Goal: Check status: Check status

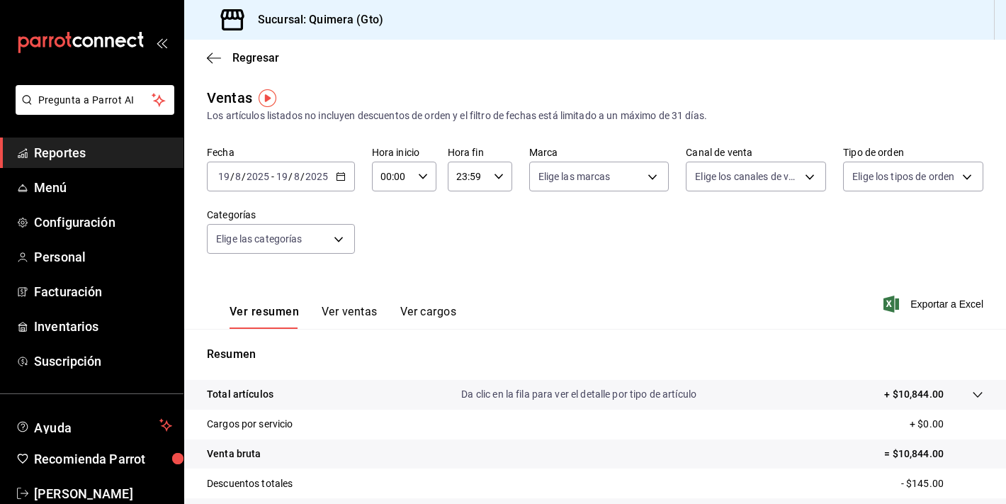
click at [101, 43] on icon "mailbox folders" at bounding box center [98, 42] width 8 height 11
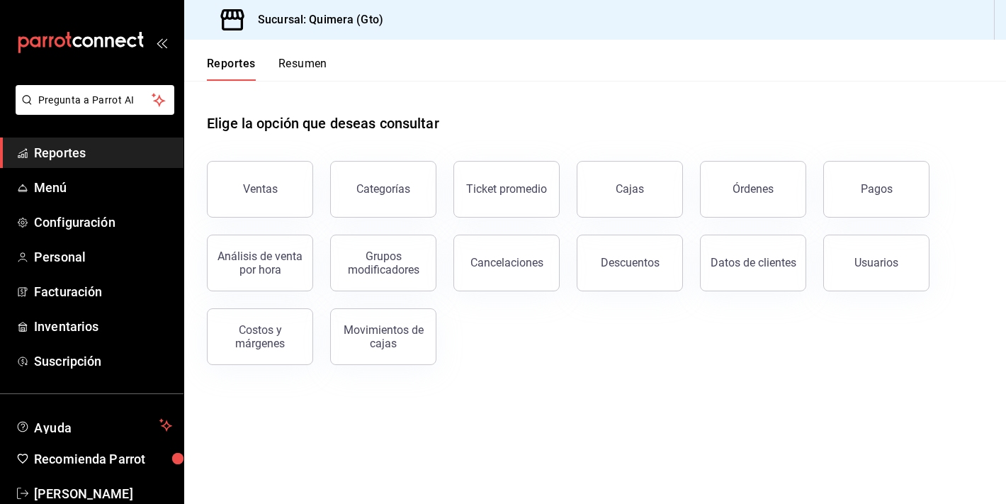
click at [269, 219] on div "Análisis de venta por hora" at bounding box center [251, 254] width 123 height 74
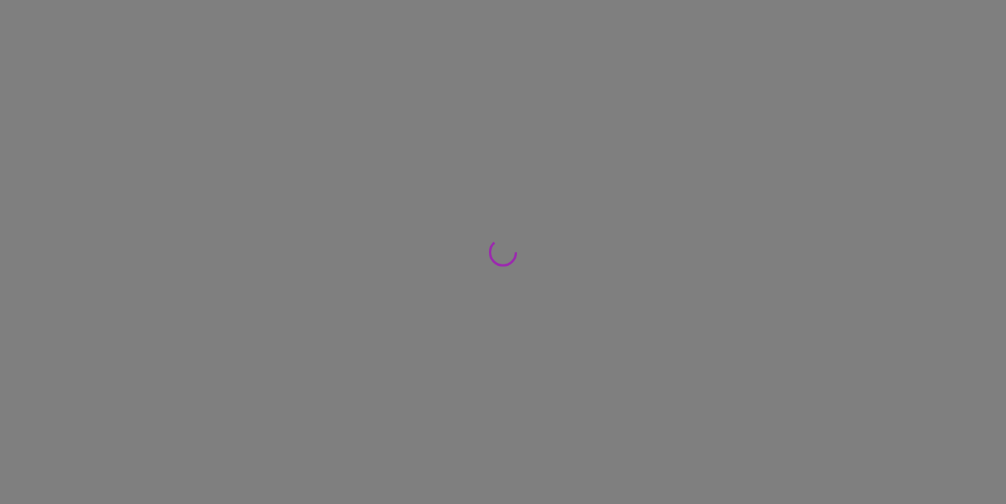
click at [269, 203] on div at bounding box center [503, 252] width 1006 height 504
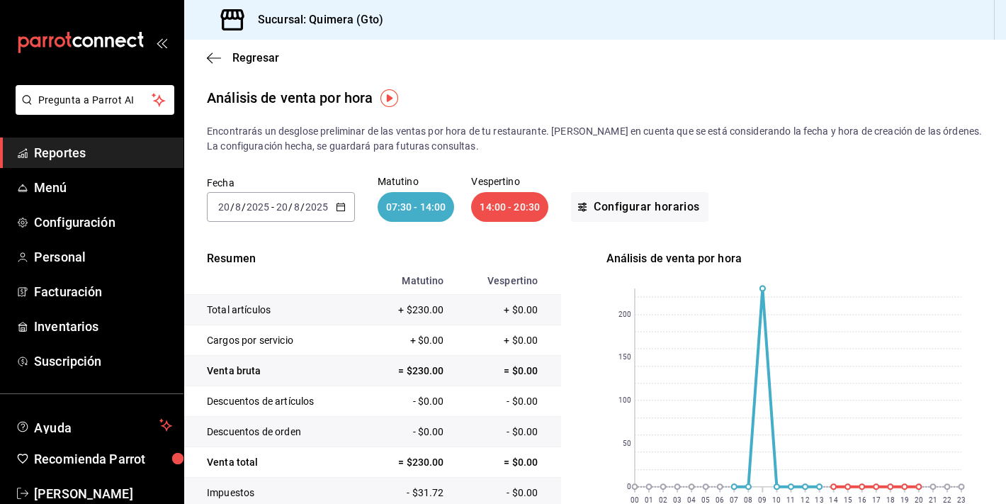
click at [115, 48] on icon "mailbox folders" at bounding box center [80, 42] width 127 height 21
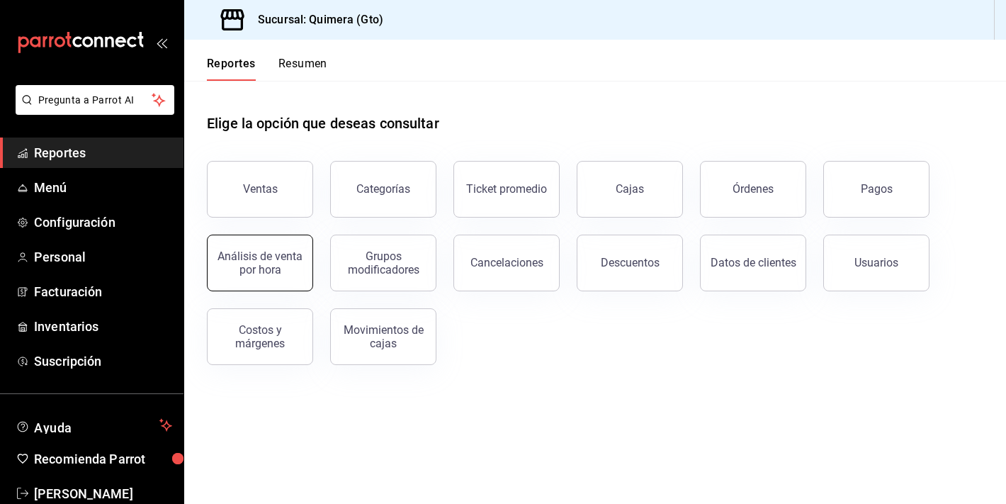
click at [289, 245] on button "Análisis de venta por hora" at bounding box center [260, 262] width 106 height 57
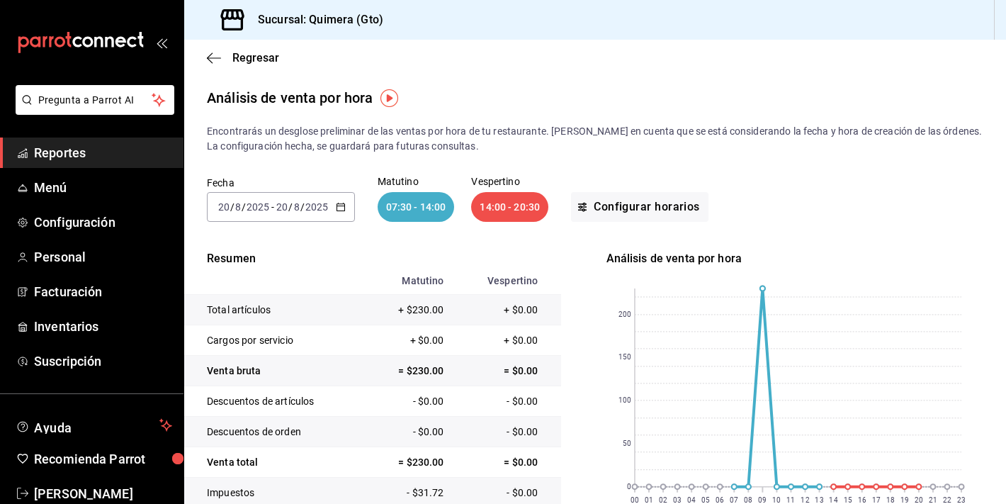
click at [98, 35] on icon "mailbox folders" at bounding box center [80, 42] width 127 height 21
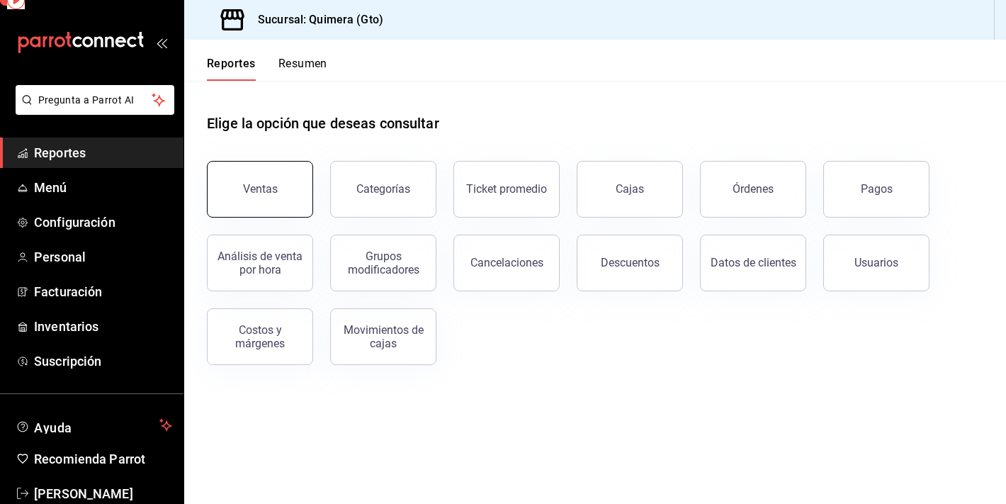
click at [259, 182] on div "Ventas" at bounding box center [260, 188] width 35 height 13
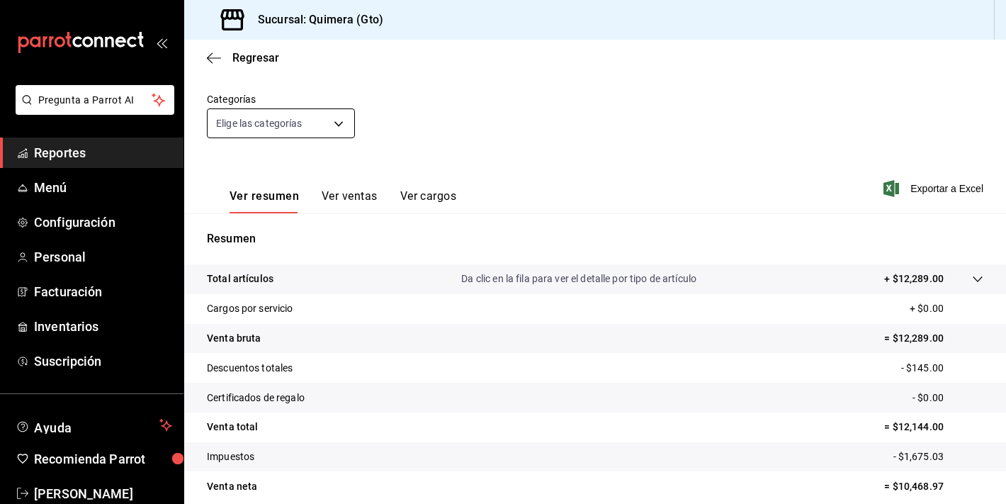
scroll to position [114, 0]
click at [353, 203] on button "Ver ventas" at bounding box center [350, 203] width 56 height 24
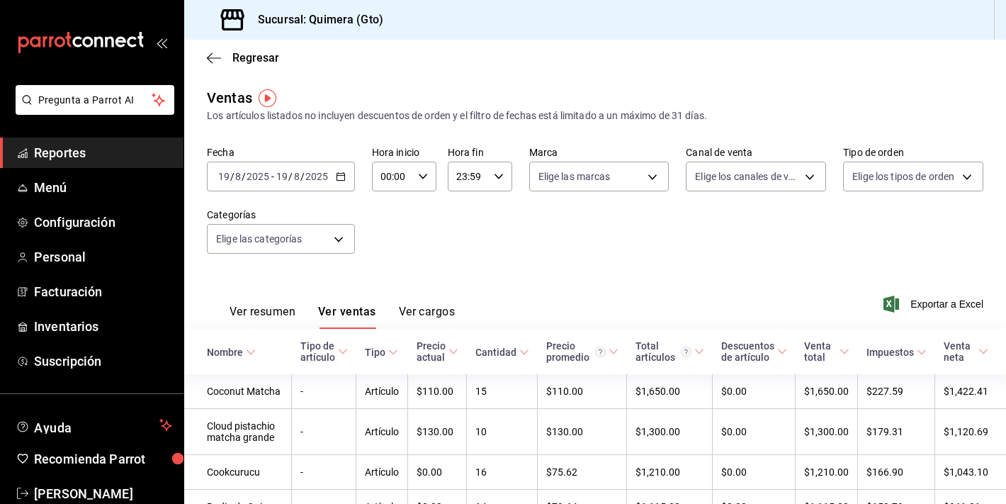
click at [314, 179] on input "2025" at bounding box center [317, 176] width 24 height 11
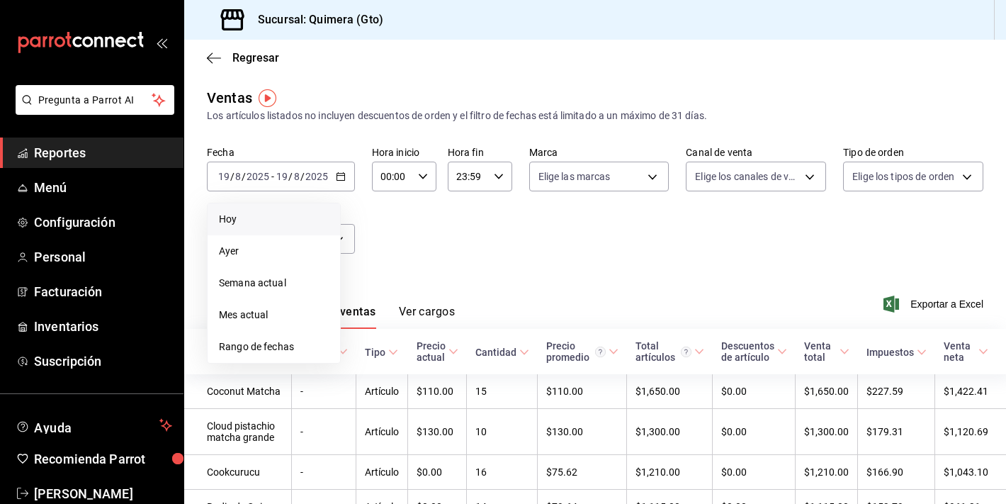
click at [285, 228] on li "Hoy" at bounding box center [274, 219] width 132 height 32
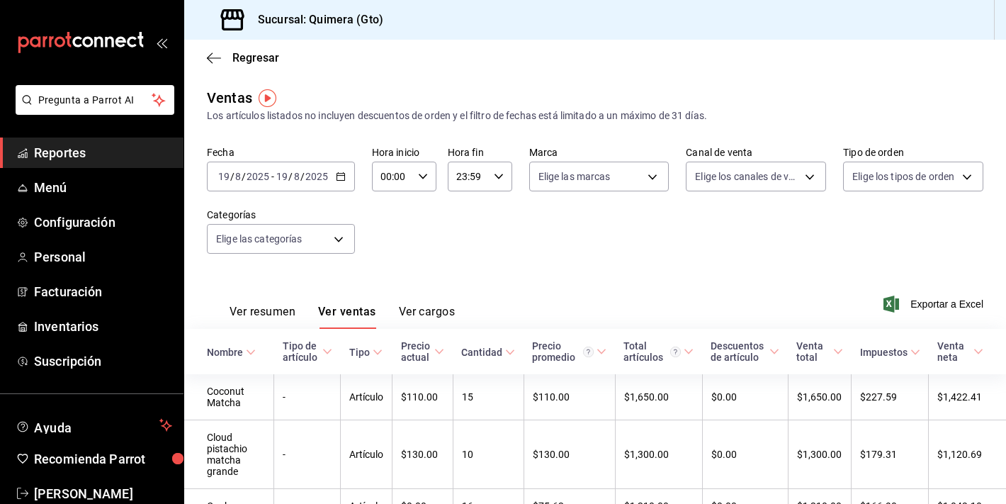
click at [346, 161] on div "[DATE] [DATE] - [DATE] [DATE]" at bounding box center [281, 176] width 148 height 30
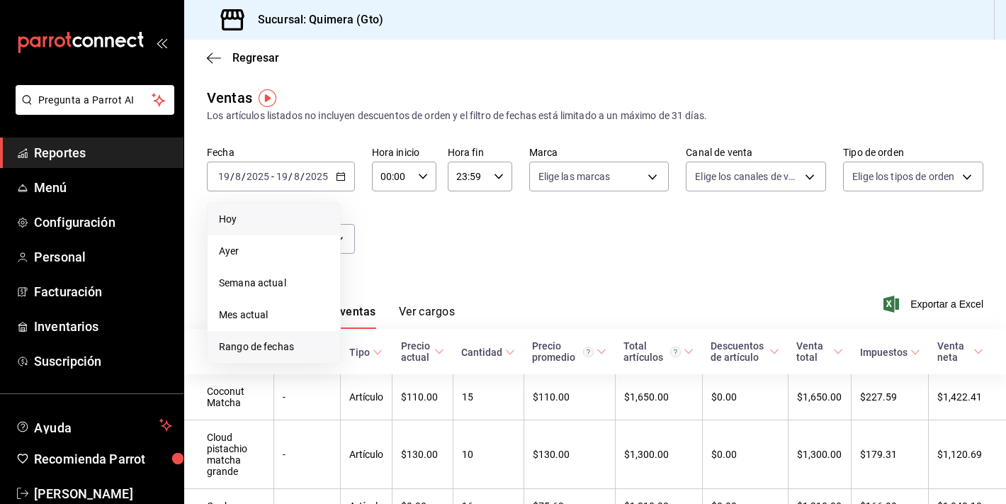
click at [254, 342] on span "Rango de fechas" at bounding box center [274, 346] width 110 height 15
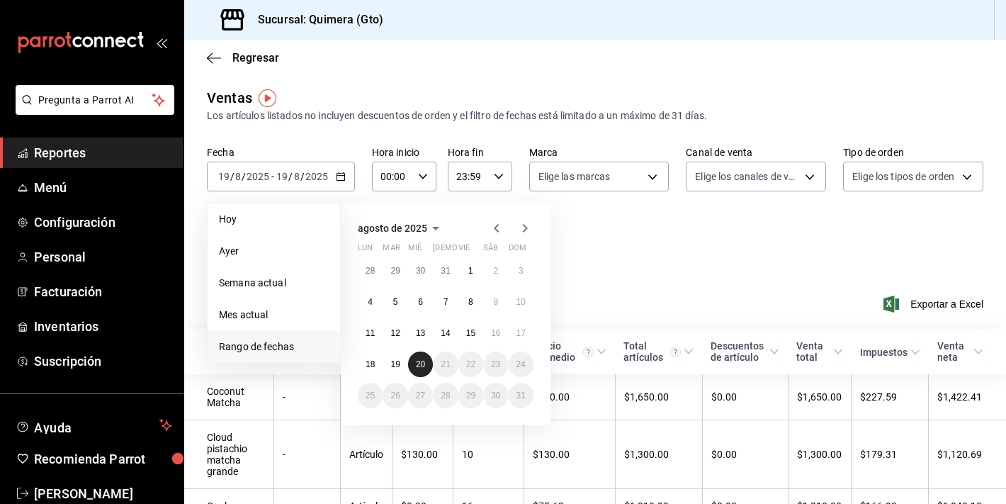
click at [419, 362] on abbr "20" at bounding box center [420, 364] width 9 height 10
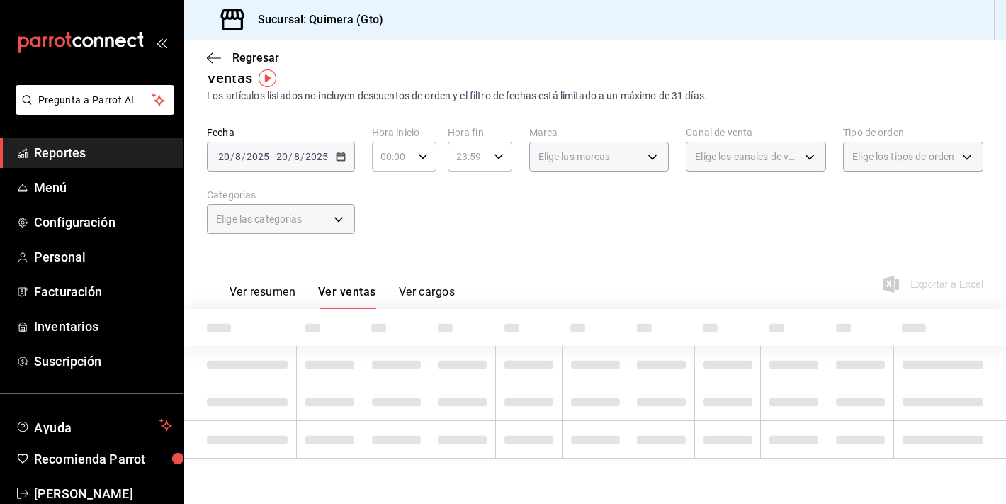
scroll to position [117, 0]
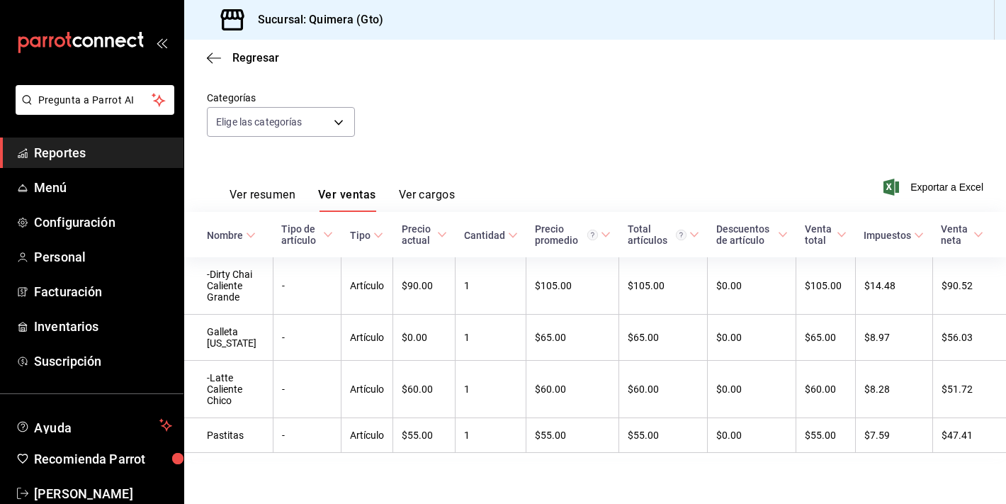
click at [276, 211] on button "Ver resumen" at bounding box center [262, 200] width 66 height 24
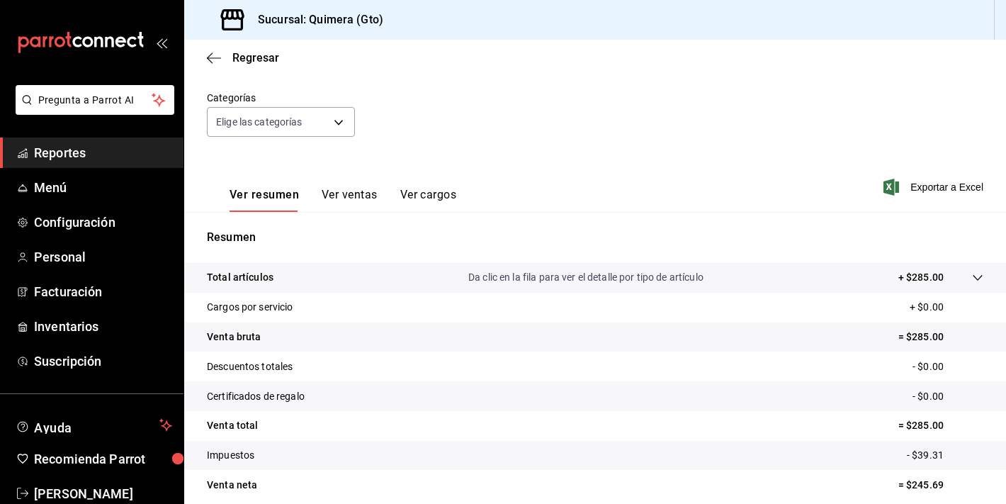
click at [356, 194] on button "Ver ventas" at bounding box center [350, 200] width 56 height 24
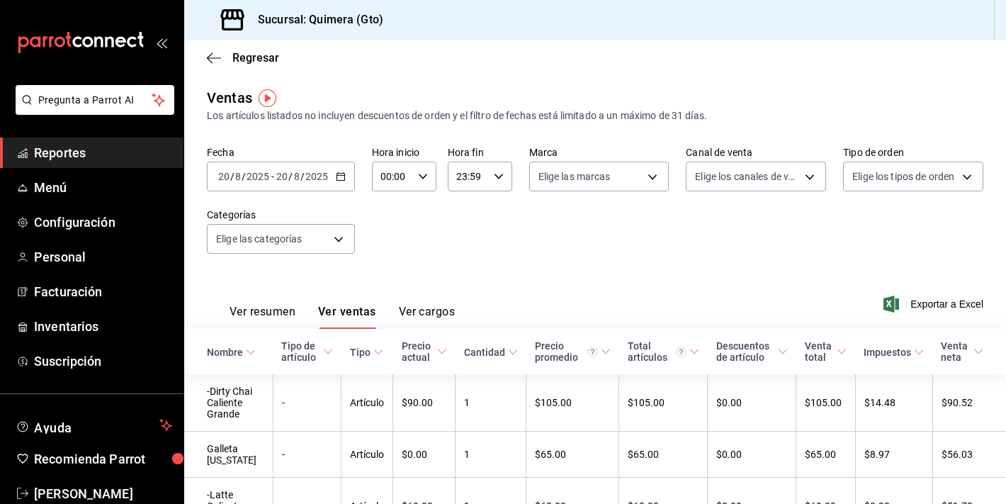
click at [338, 185] on div "[DATE] [DATE] - [DATE] [DATE]" at bounding box center [281, 176] width 148 height 30
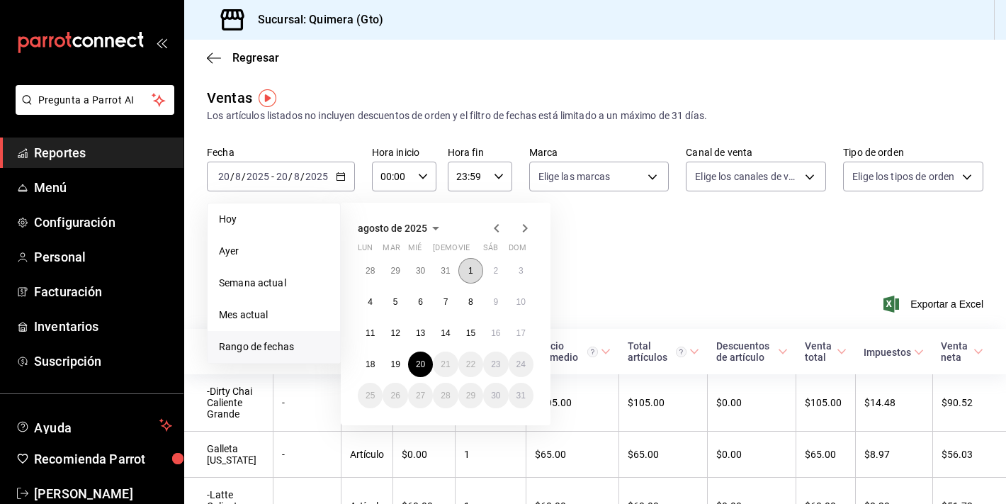
click at [473, 276] on button "1" at bounding box center [470, 270] width 25 height 25
click at [394, 373] on button "19" at bounding box center [394, 363] width 25 height 25
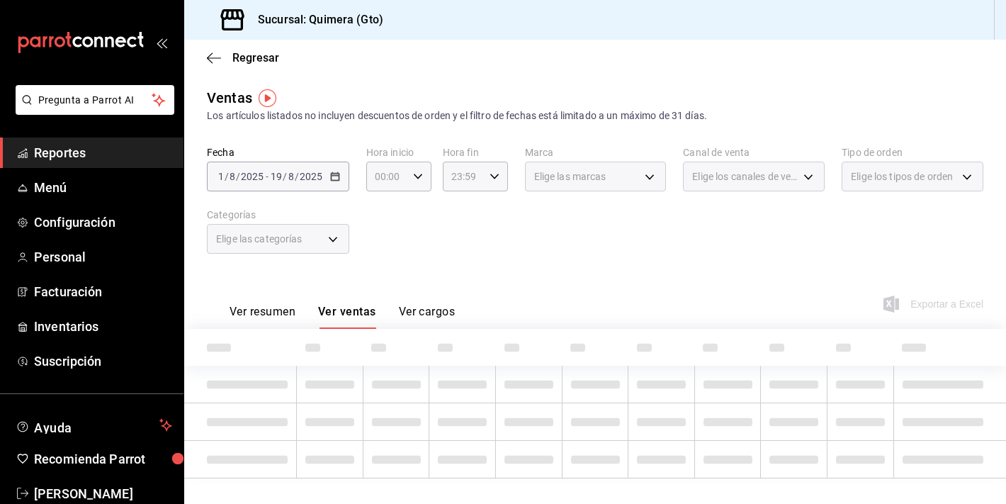
click at [276, 312] on button "Ver resumen" at bounding box center [262, 317] width 66 height 24
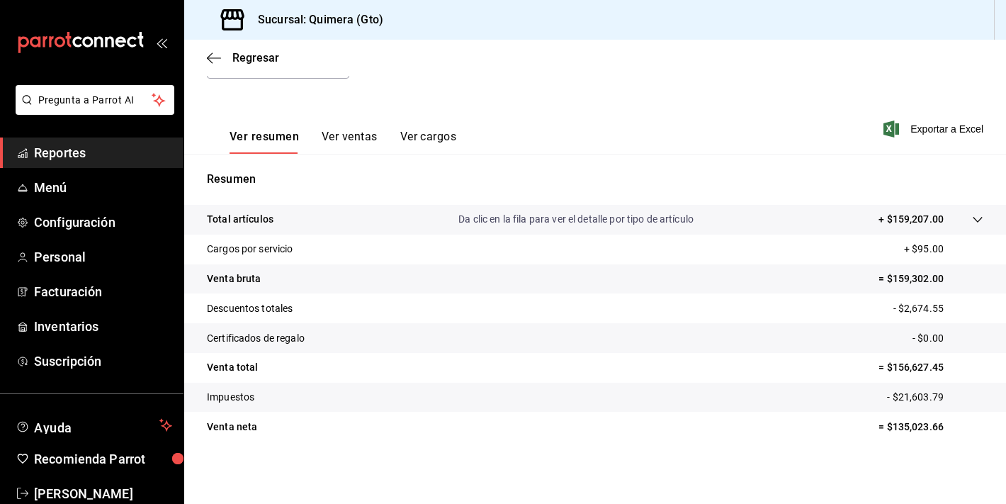
scroll to position [173, 0]
